Goal: Use online tool/utility: Utilize a website feature to perform a specific function

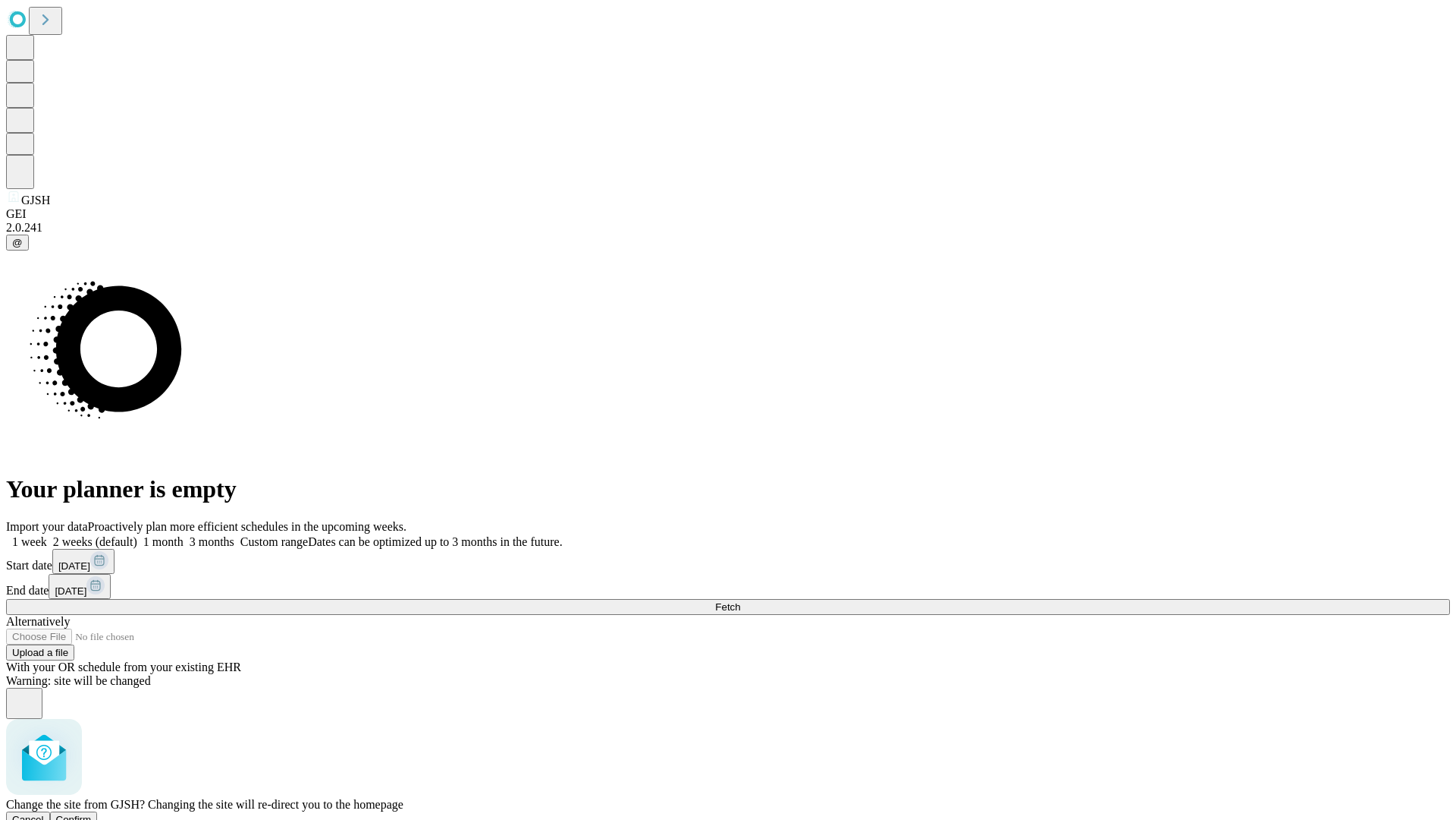
click at [92, 813] on span "Confirm" at bounding box center [74, 819] width 36 height 12
click at [47, 535] on label "1 week" at bounding box center [26, 541] width 41 height 13
click at [741, 601] on span "Fetch" at bounding box center [728, 606] width 25 height 12
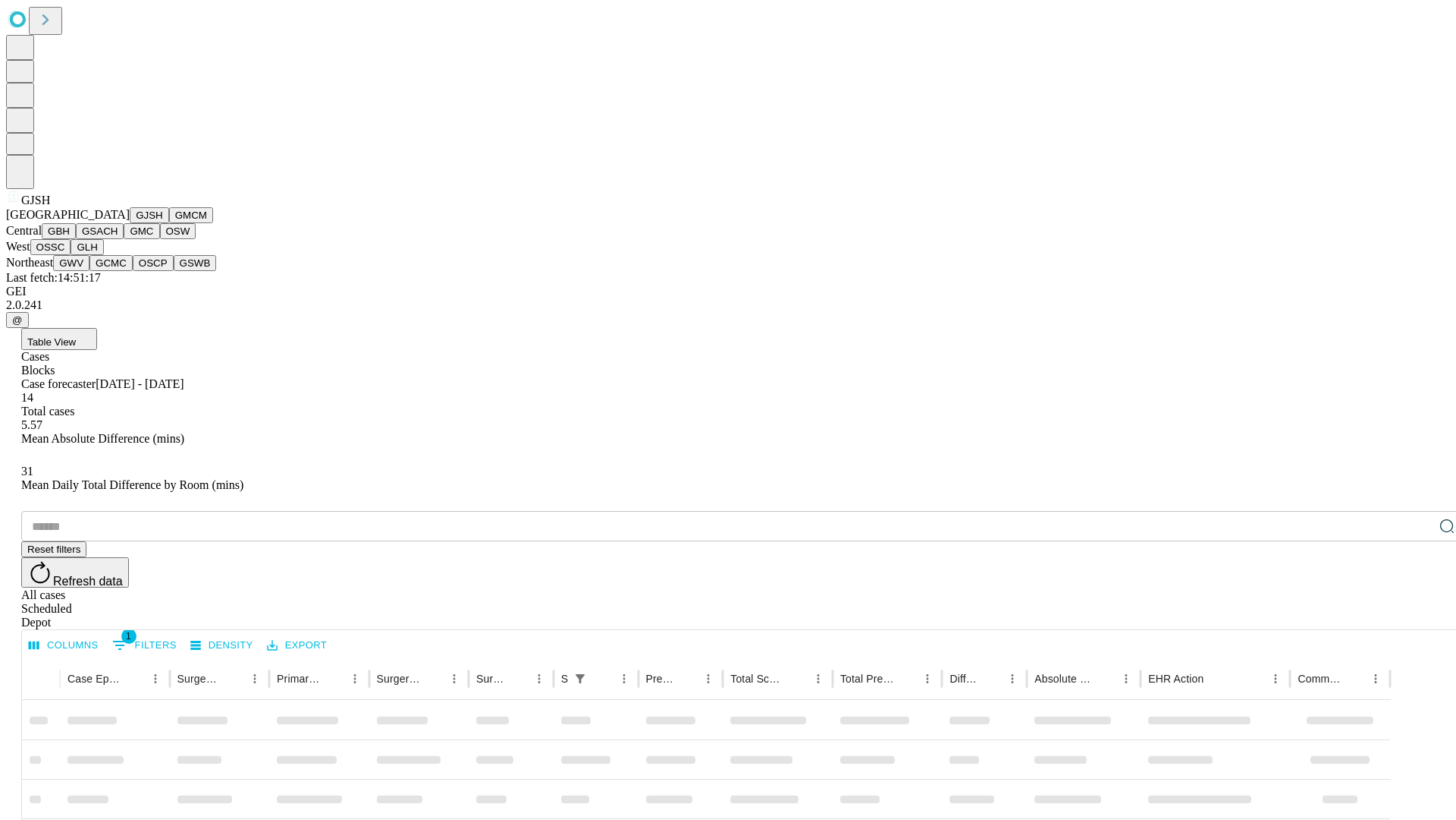
click at [170, 223] on button "GMCM" at bounding box center [191, 215] width 44 height 16
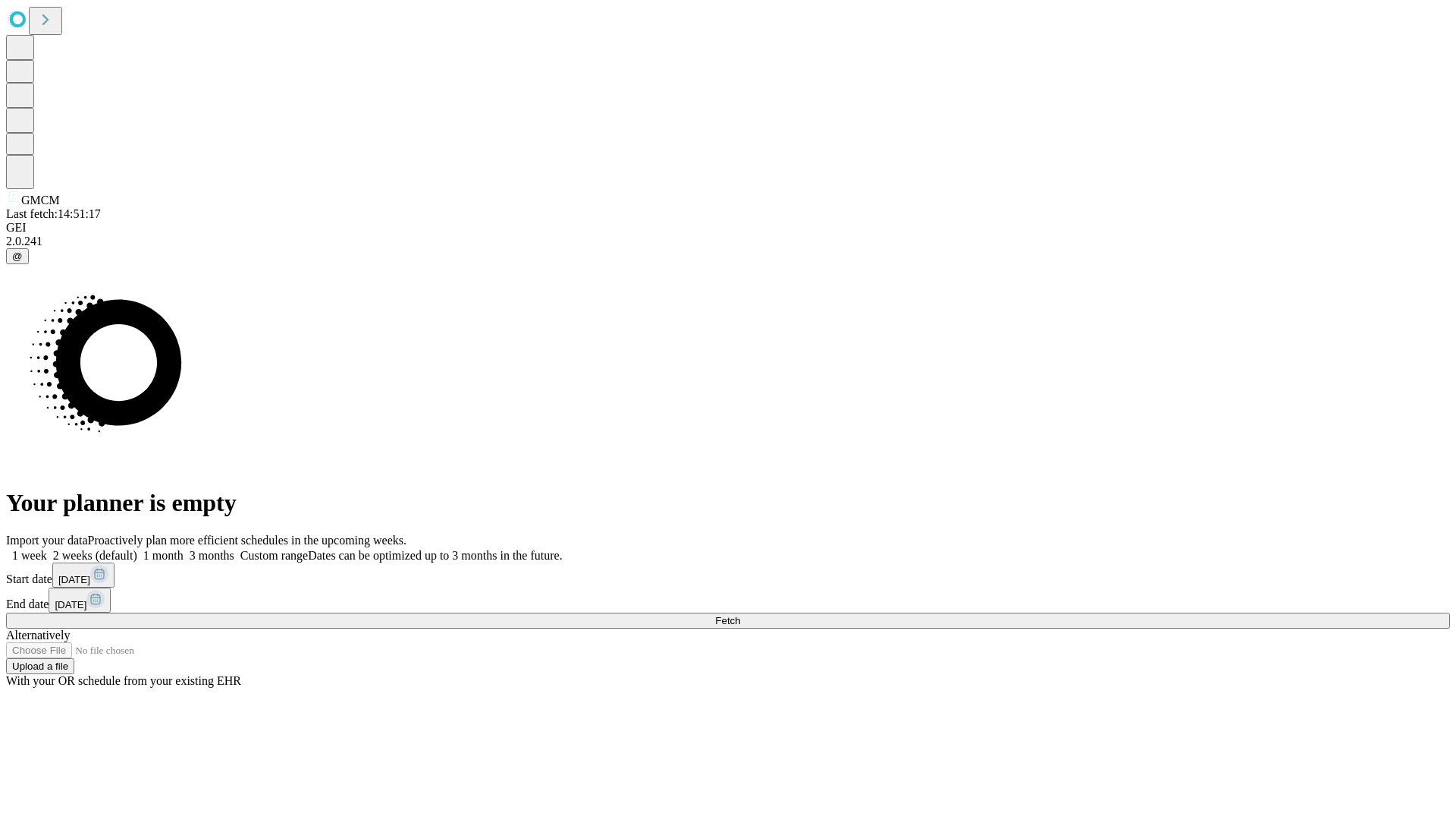
click at [47, 549] on label "1 week" at bounding box center [26, 555] width 41 height 13
click at [741, 614] on span "Fetch" at bounding box center [728, 620] width 25 height 12
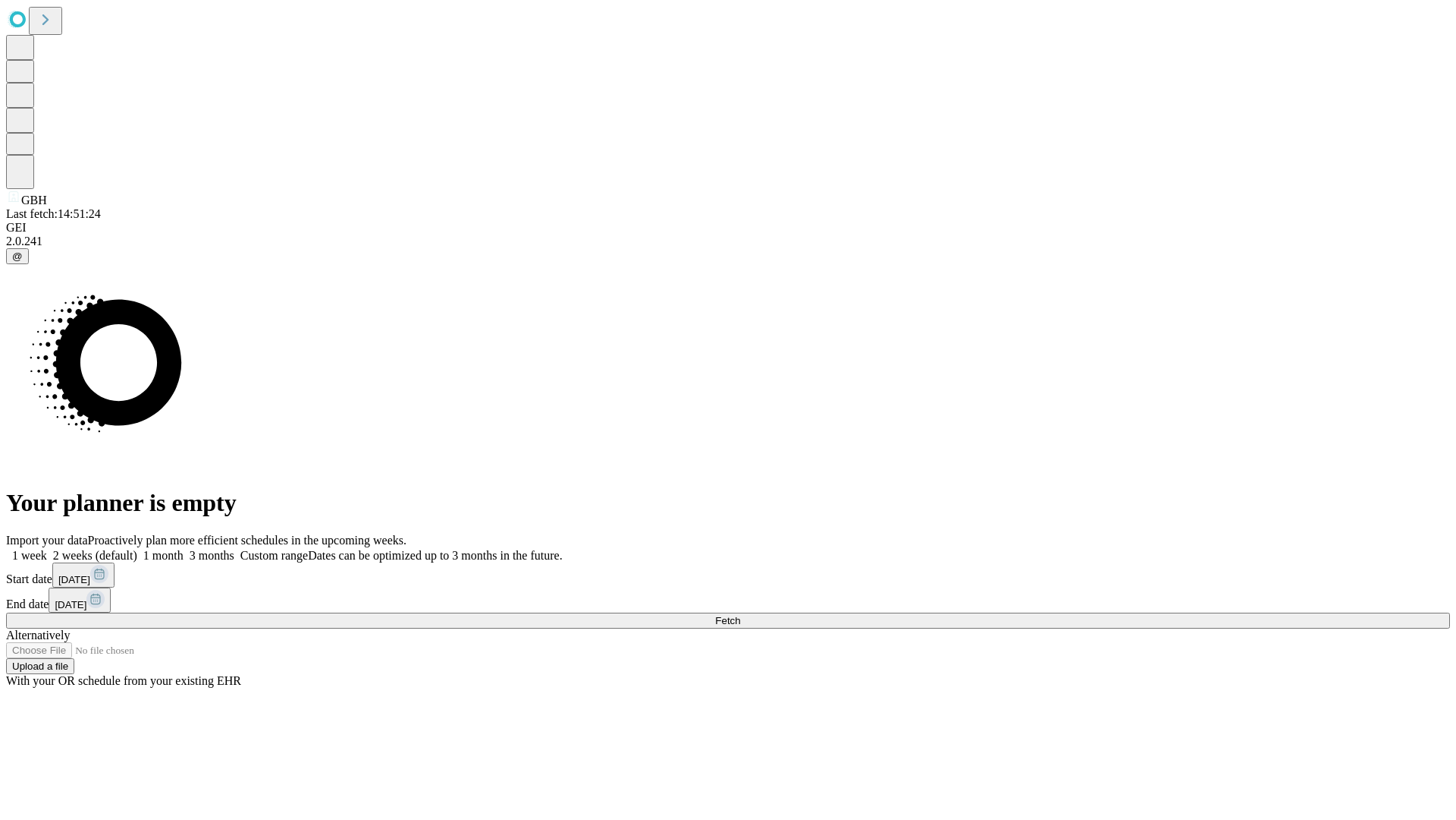
click at [47, 549] on label "1 week" at bounding box center [26, 555] width 41 height 13
click at [741, 614] on span "Fetch" at bounding box center [728, 620] width 25 height 12
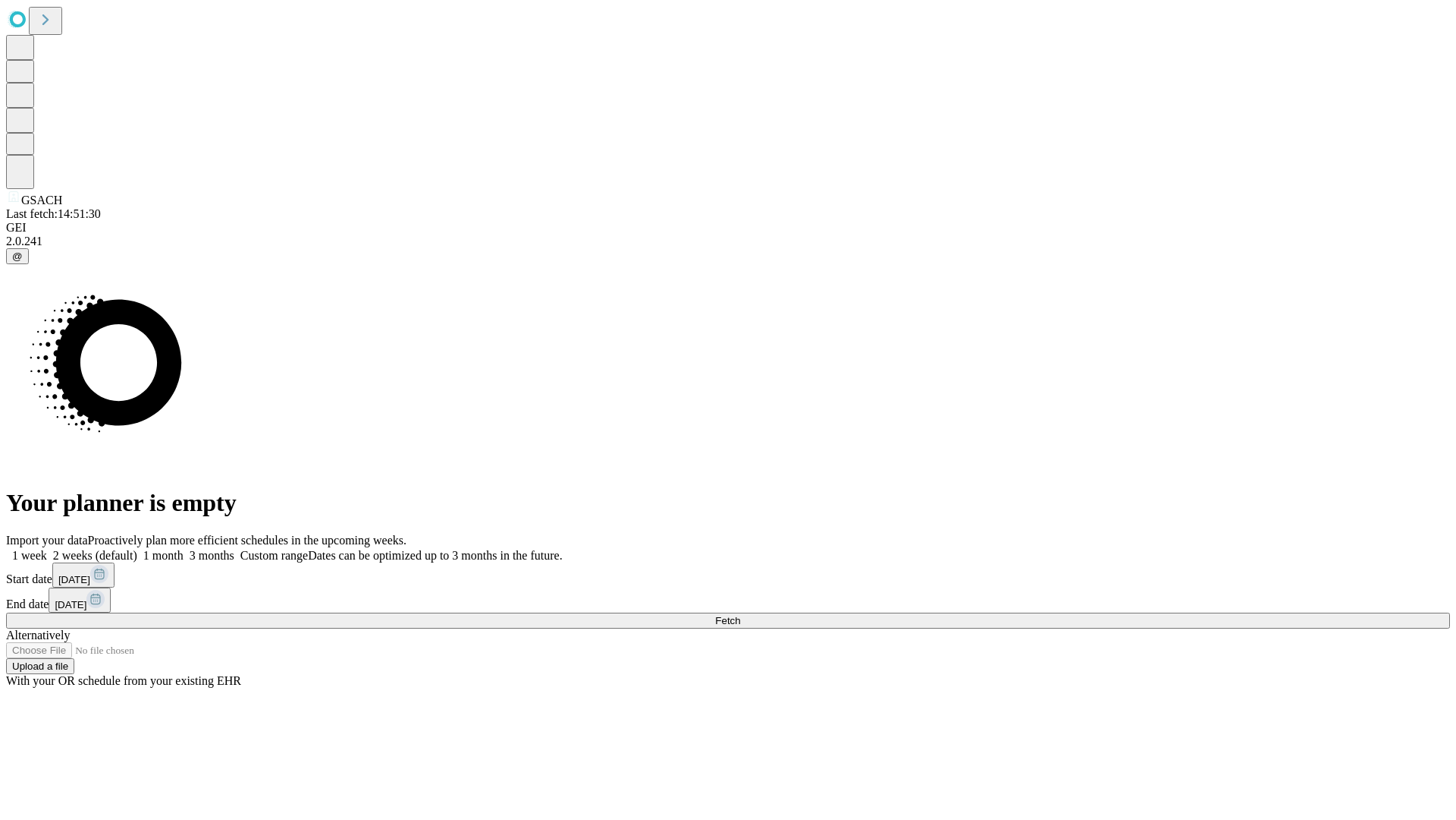
click at [47, 549] on label "1 week" at bounding box center [26, 555] width 41 height 13
click at [741, 614] on span "Fetch" at bounding box center [728, 620] width 25 height 12
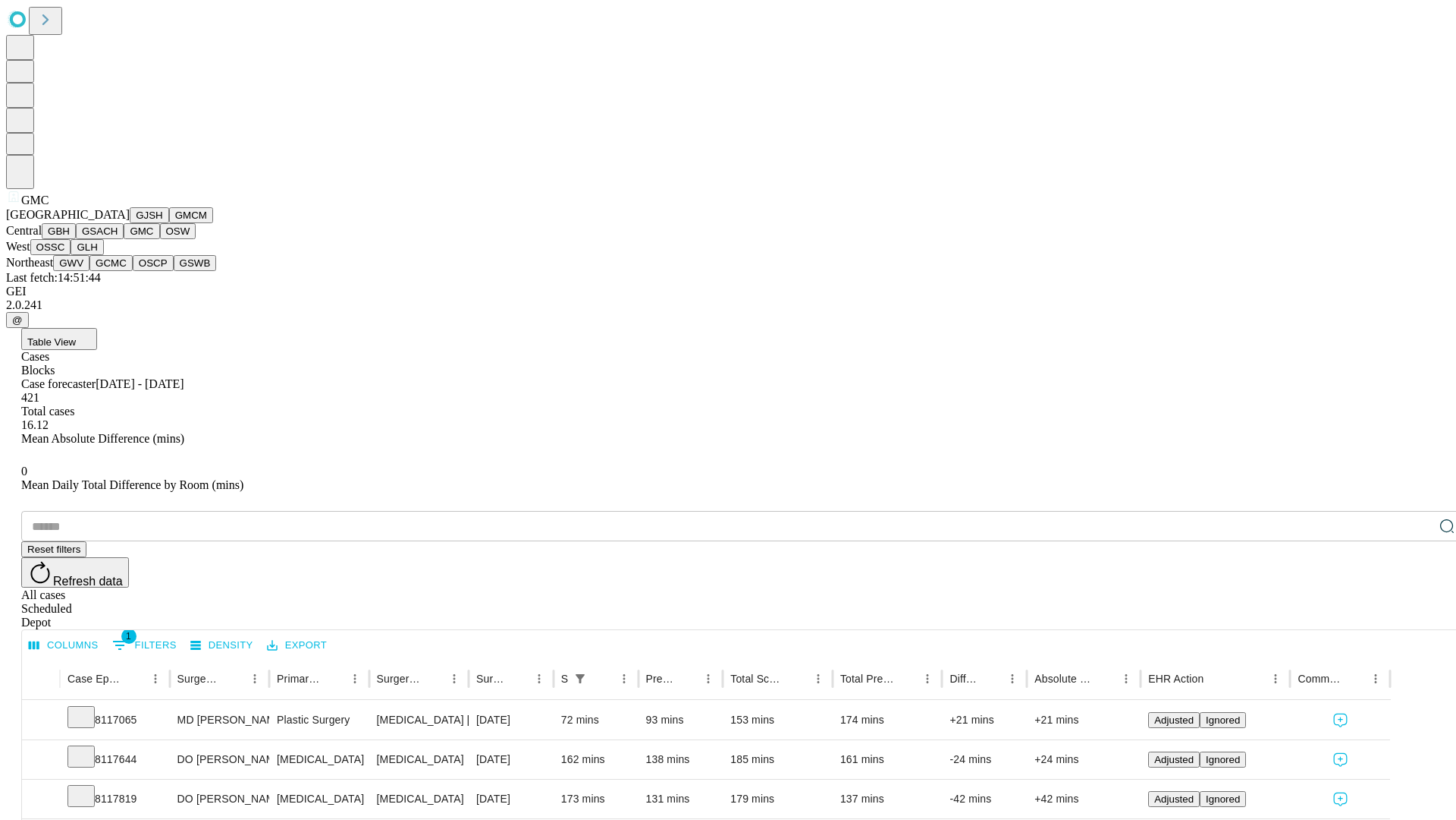
click at [160, 239] on button "OSW" at bounding box center [177, 231] width 36 height 16
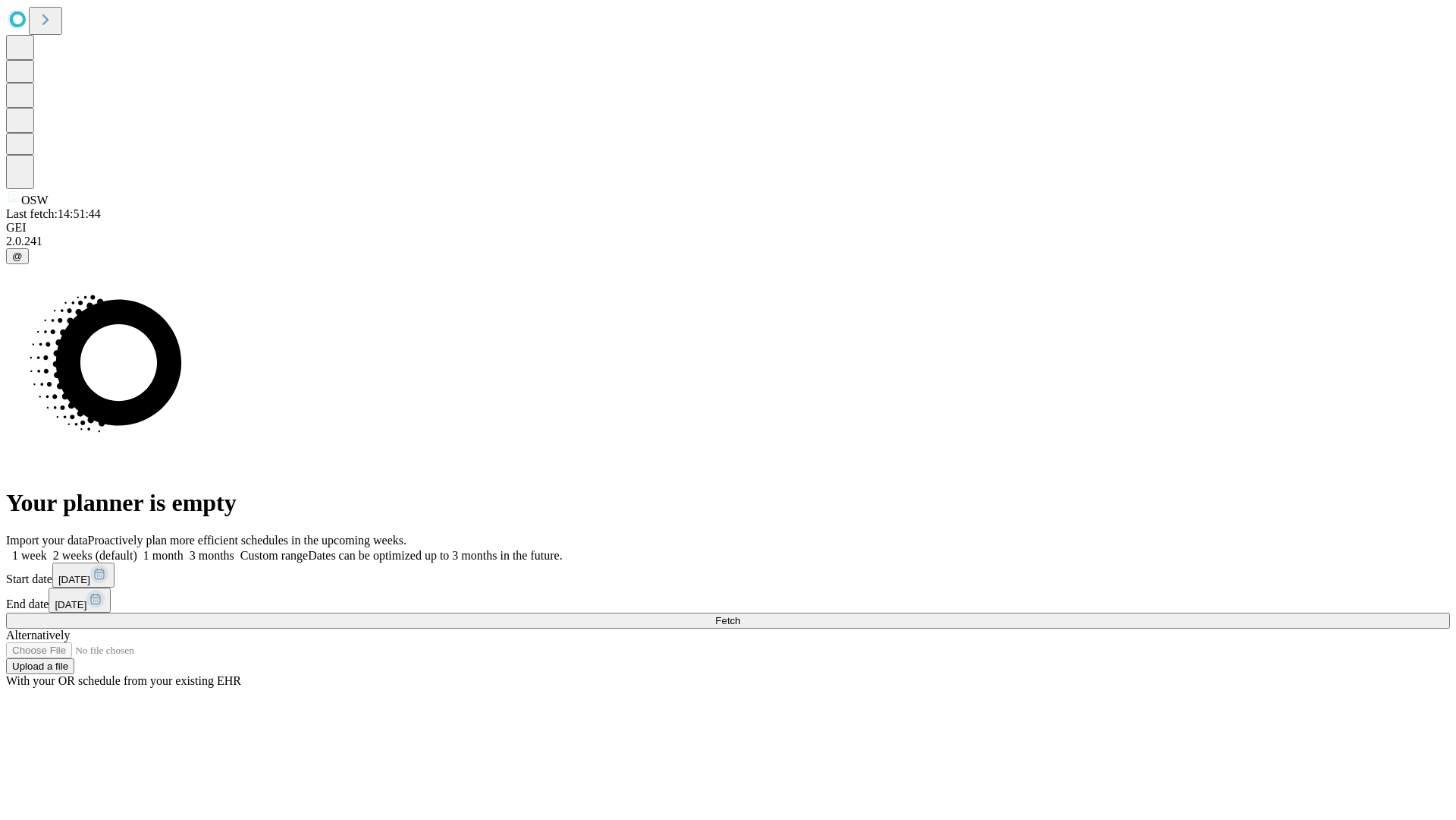
click at [47, 549] on label "1 week" at bounding box center [26, 555] width 41 height 13
click at [741, 614] on span "Fetch" at bounding box center [728, 620] width 25 height 12
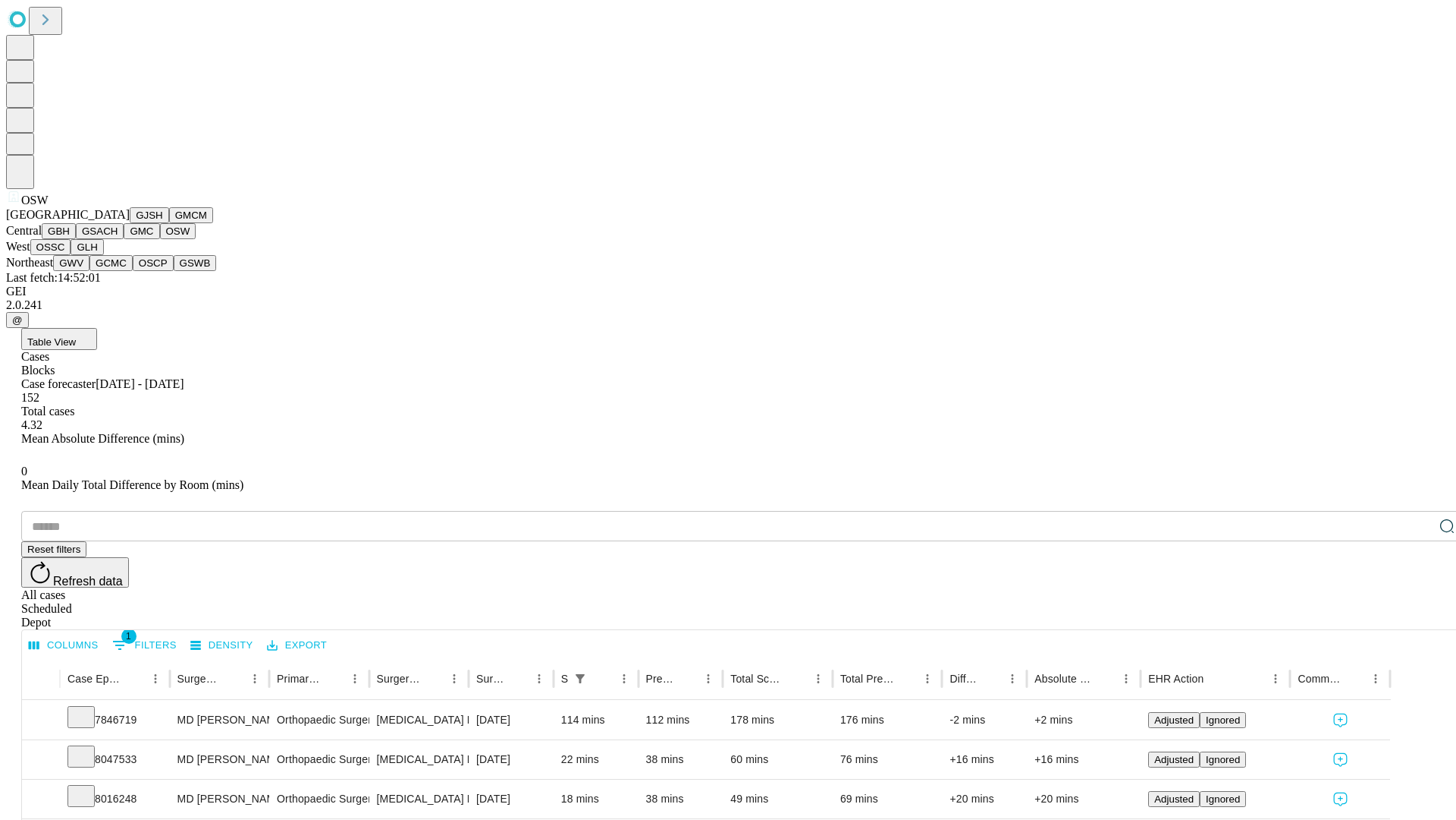
click at [71, 255] on button "OSSC" at bounding box center [51, 247] width 41 height 16
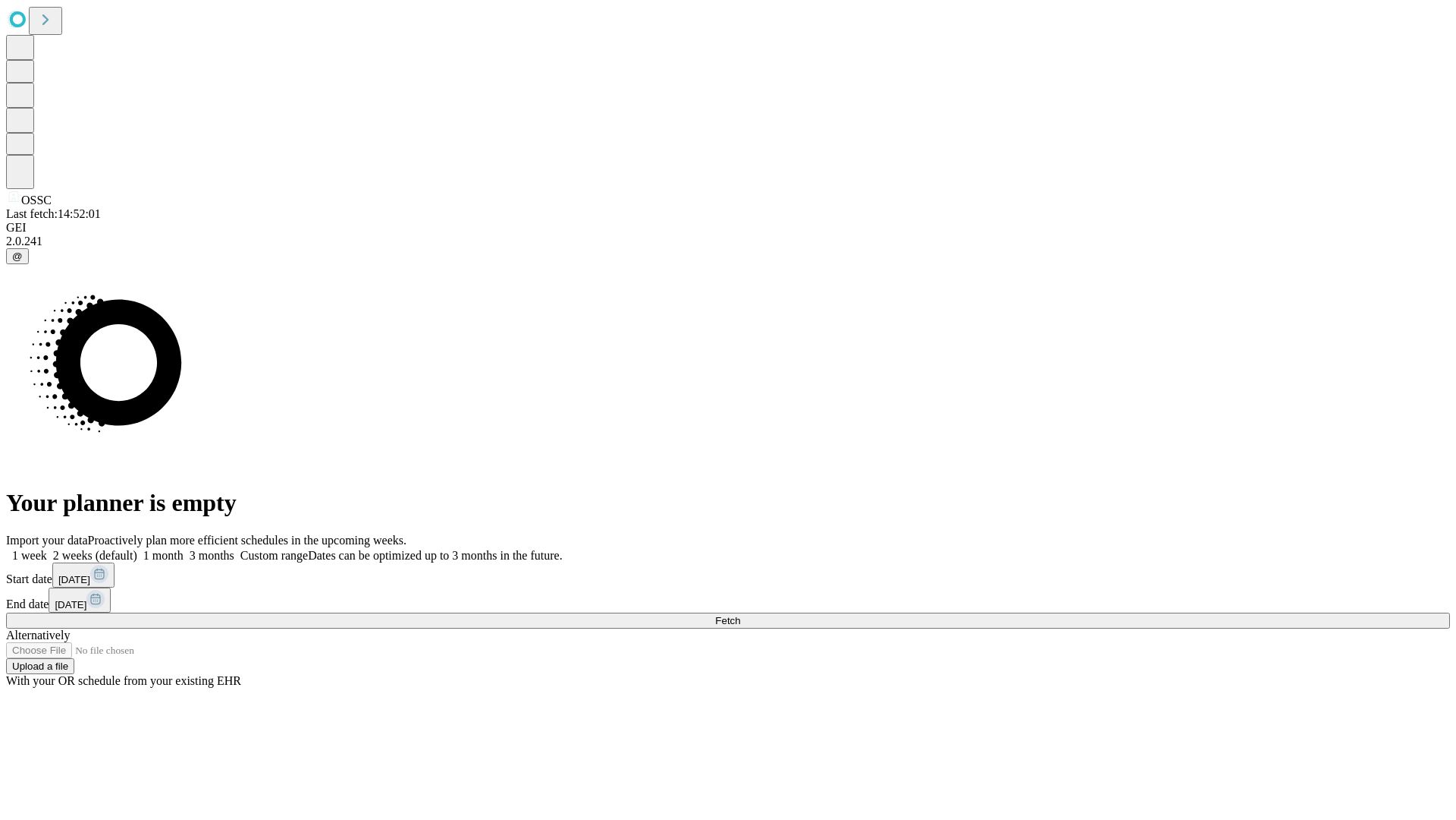
click at [47, 549] on label "1 week" at bounding box center [26, 555] width 41 height 13
click at [741, 614] on span "Fetch" at bounding box center [728, 620] width 25 height 12
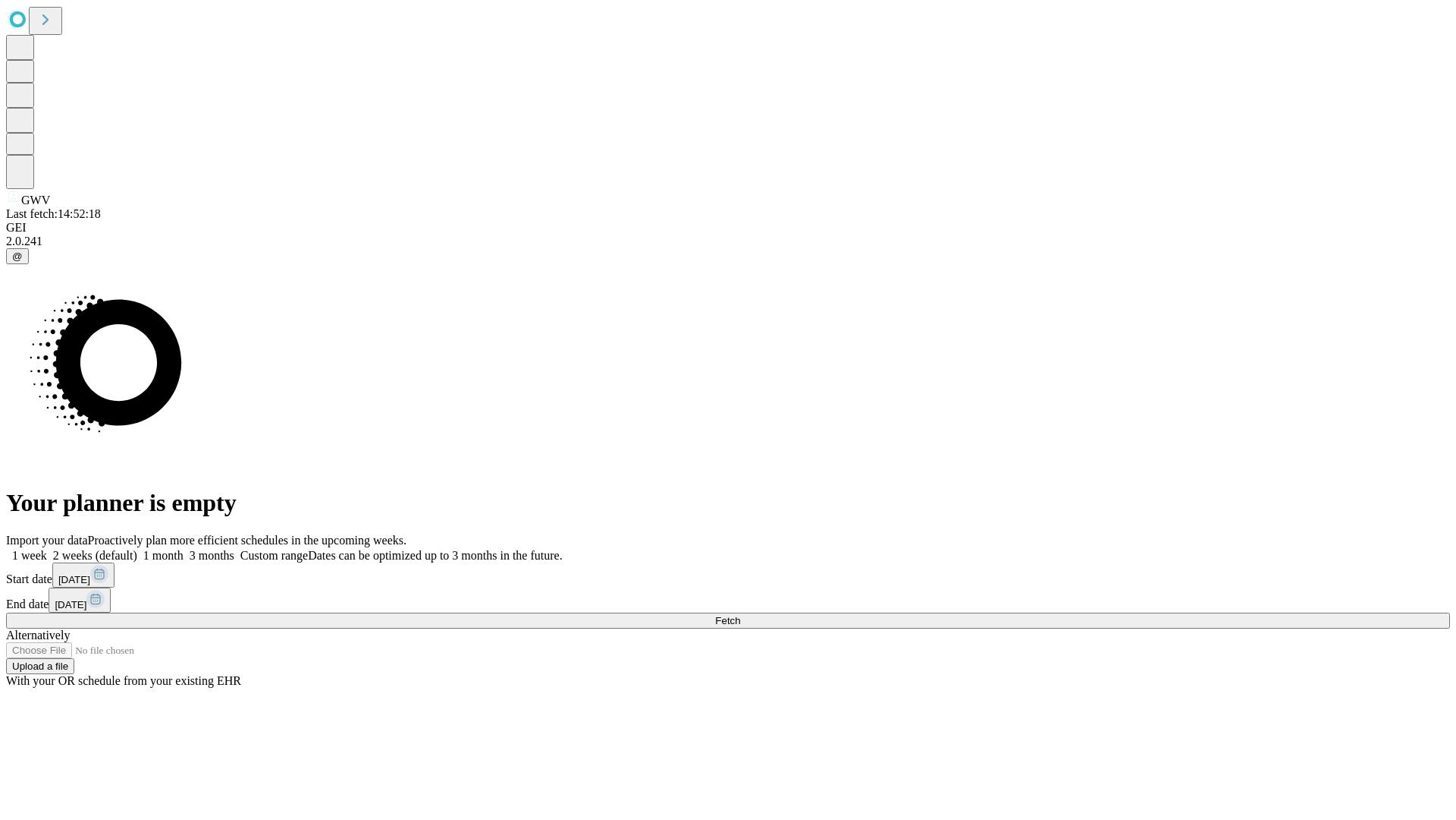
click at [47, 549] on label "1 week" at bounding box center [26, 555] width 41 height 13
click at [741, 614] on span "Fetch" at bounding box center [728, 620] width 25 height 12
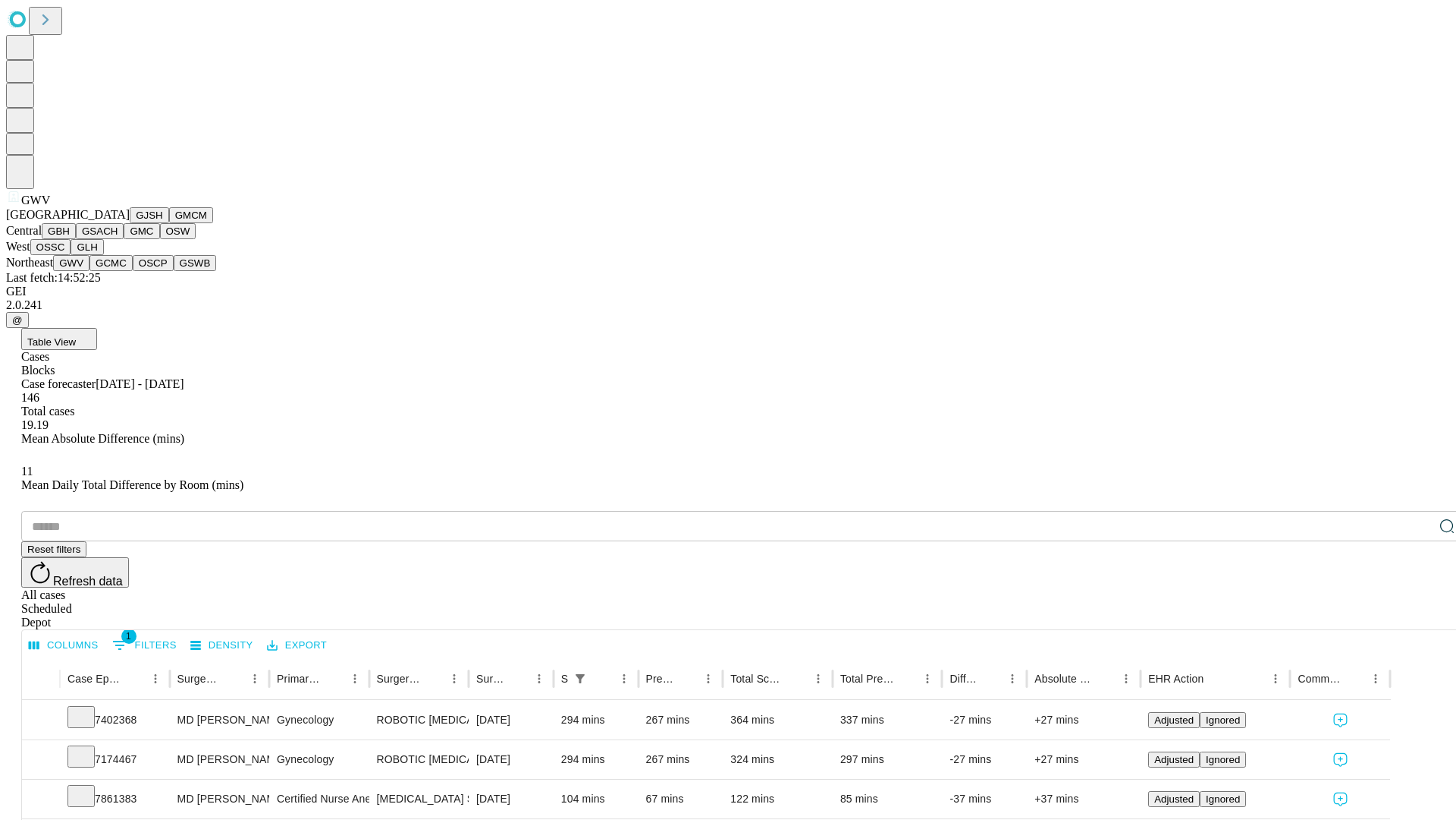
click at [118, 271] on button "GCMC" at bounding box center [111, 263] width 43 height 16
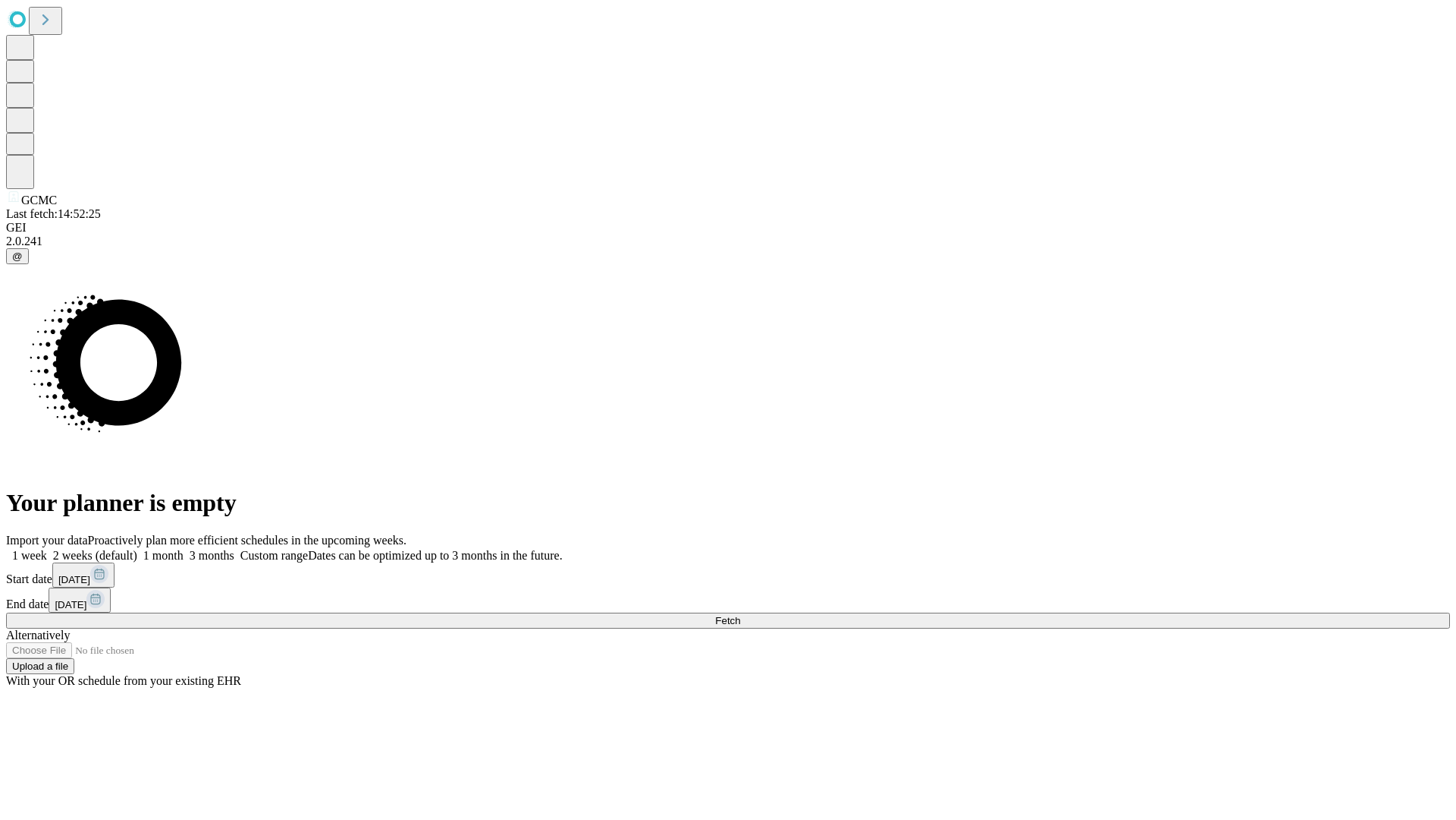
click at [47, 549] on label "1 week" at bounding box center [26, 555] width 41 height 13
click at [741, 614] on span "Fetch" at bounding box center [728, 620] width 25 height 12
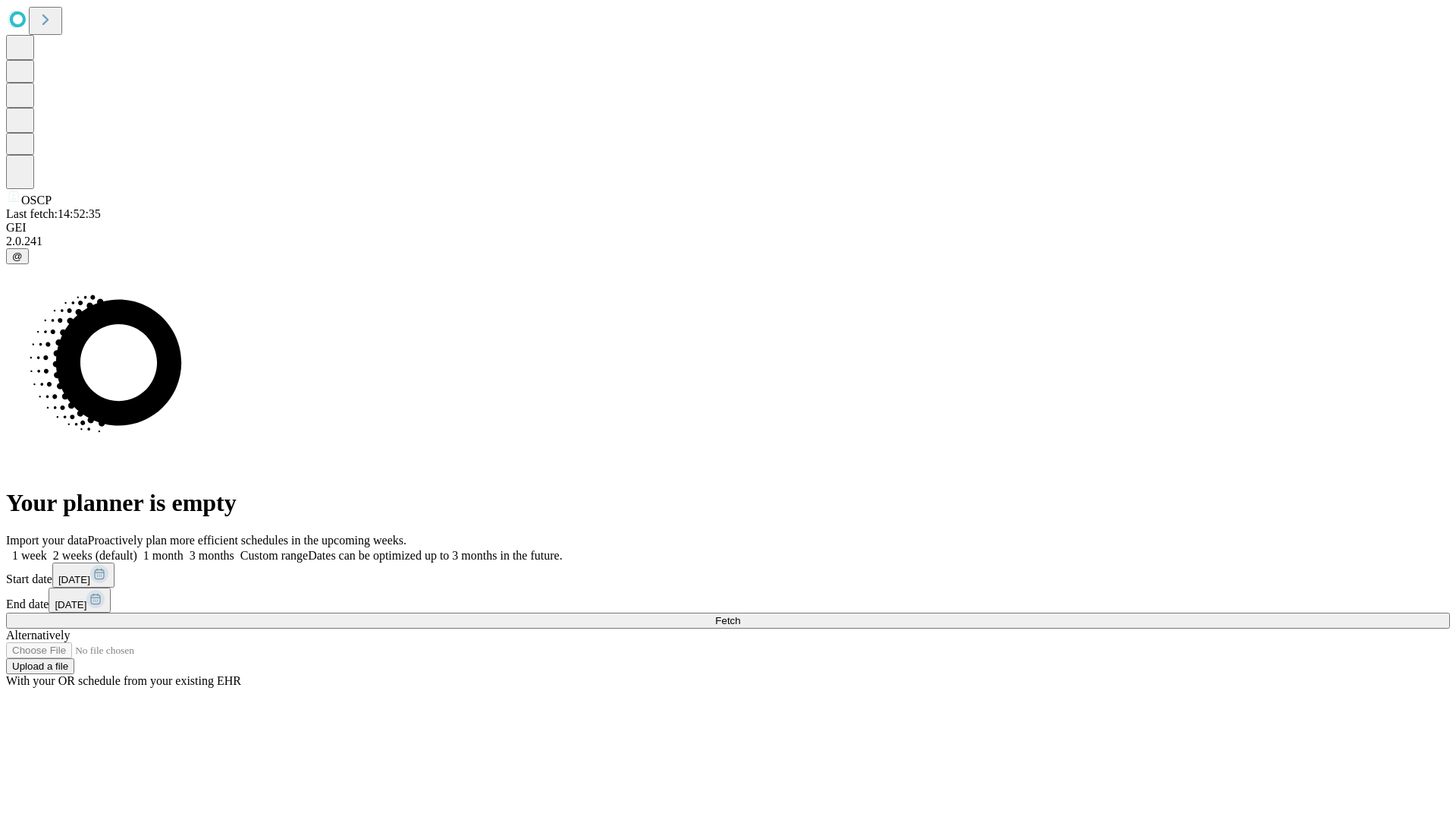
click at [47, 549] on label "1 week" at bounding box center [26, 555] width 41 height 13
click at [741, 614] on span "Fetch" at bounding box center [728, 620] width 25 height 12
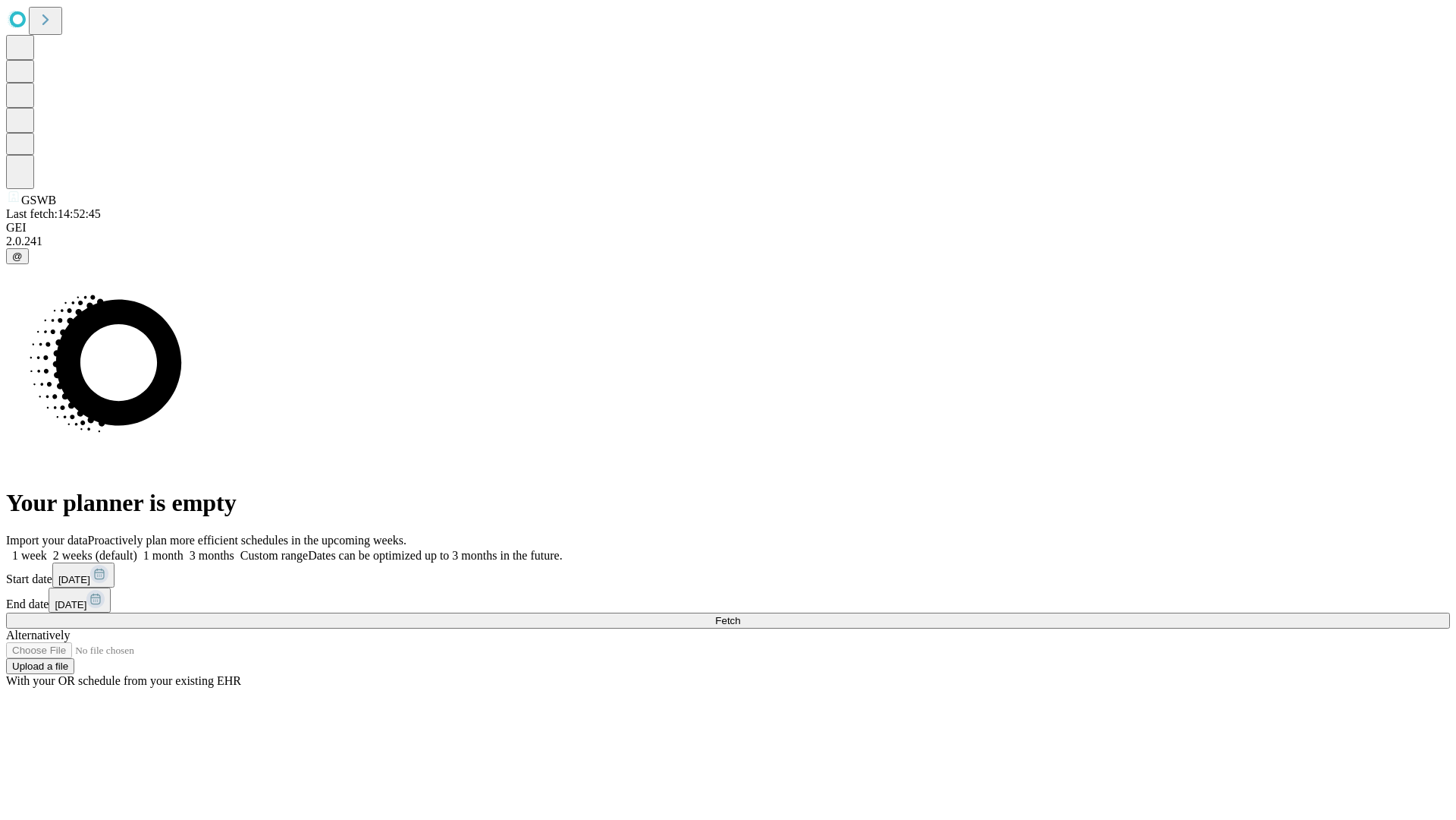
click at [47, 549] on label "1 week" at bounding box center [26, 555] width 41 height 13
click at [741, 614] on span "Fetch" at bounding box center [728, 620] width 25 height 12
